Goal: Task Accomplishment & Management: Manage account settings

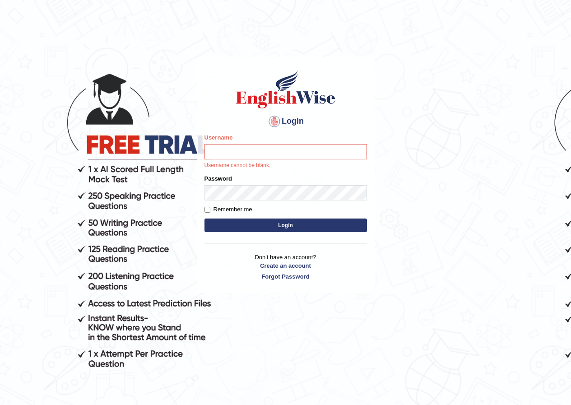
click at [235, 164] on p "Username cannot be blank." at bounding box center [285, 166] width 162 height 8
click at [231, 144] on input "Username" at bounding box center [285, 151] width 162 height 15
click at [236, 147] on input "Username" at bounding box center [285, 151] width 162 height 15
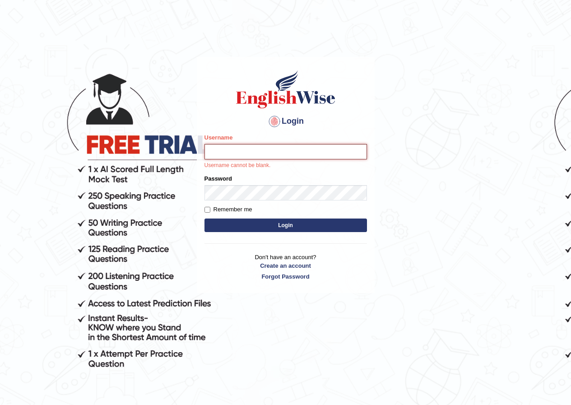
click at [236, 147] on input "Username" at bounding box center [285, 151] width 162 height 15
type input "pujan_parramatta"
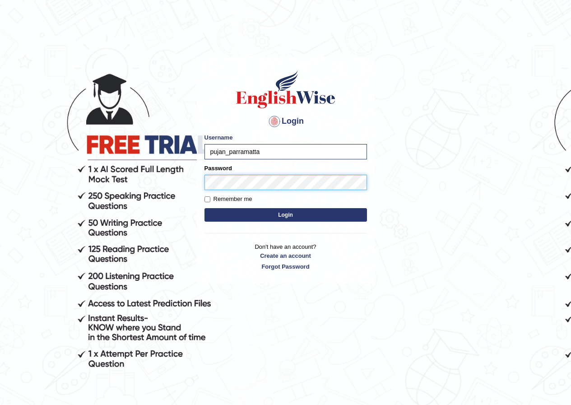
click at [204, 208] on button "Login" at bounding box center [285, 215] width 162 height 14
